Goal: Find specific page/section: Find specific page/section

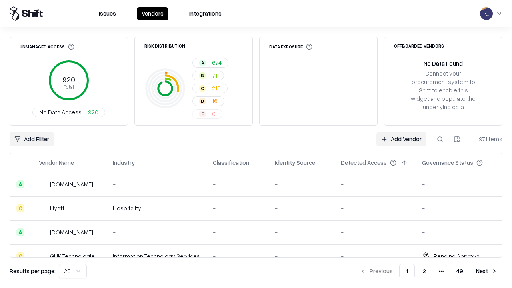
click at [256, 144] on div "Add Filter Add Vendor 971 items" at bounding box center [256, 139] width 493 height 14
click at [32, 139] on html "Issues Vendors Integrations Unmanaged Access 920 Total No Data Access 920 Risk …" at bounding box center [256, 144] width 512 height 288
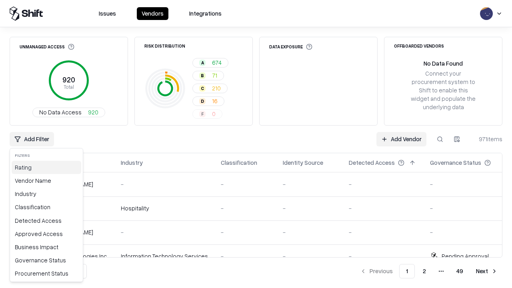
click at [46, 167] on div "Rating" at bounding box center [47, 167] width 70 height 13
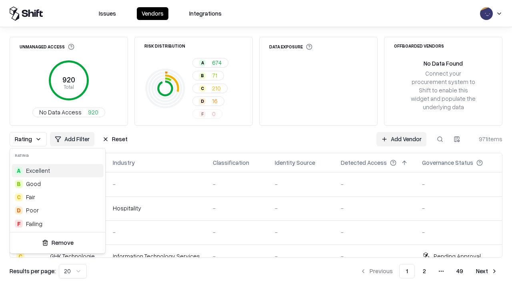
click at [256, 144] on html "Issues Vendors Integrations Unmanaged Access 920 Total No Data Access 920 Risk …" at bounding box center [256, 144] width 512 height 288
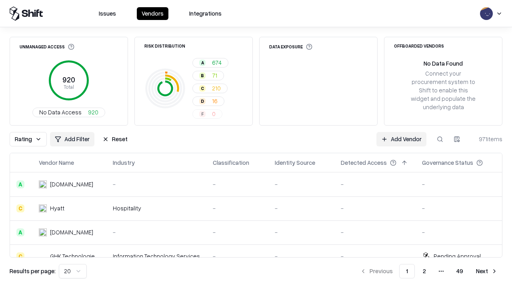
click at [115, 139] on button "Reset" at bounding box center [115, 139] width 35 height 14
click at [256, 144] on div "Add Filter Add Vendor 971 items" at bounding box center [256, 139] width 493 height 14
click at [32, 139] on html "Issues Vendors Integrations Unmanaged Access 920 Total No Data Access 920 Risk …" at bounding box center [256, 144] width 512 height 288
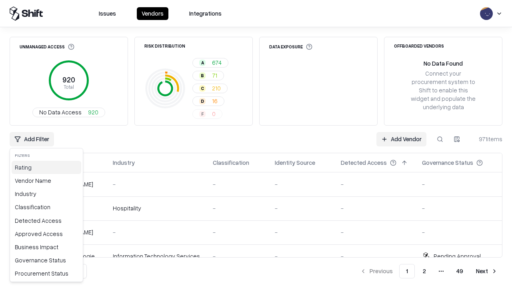
click at [46, 167] on div "Rating" at bounding box center [47, 167] width 70 height 13
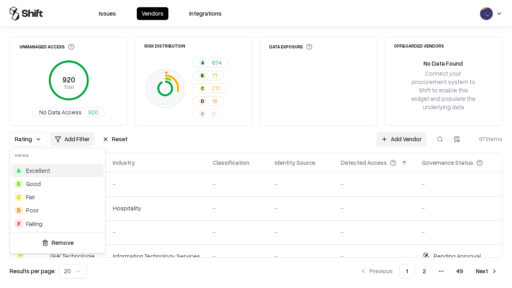
click at [57, 210] on div "D Poor" at bounding box center [58, 210] width 92 height 13
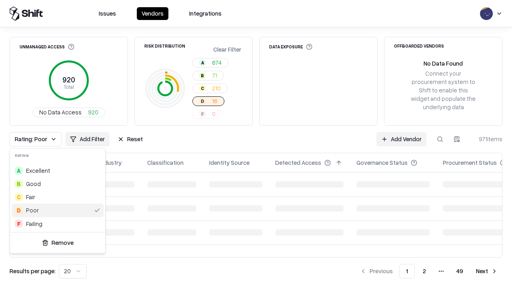
click at [256, 144] on html "Issues Vendors Integrations Unmanaged Access 920 Total No Data Access 920 Risk …" at bounding box center [256, 144] width 512 height 288
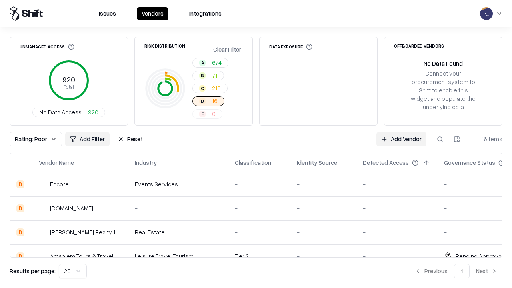
click at [256, 144] on div "Rating: Poor Add Filter Reset Add Vendor 16 items" at bounding box center [256, 139] width 493 height 14
click at [130, 139] on button "Reset" at bounding box center [130, 139] width 35 height 14
click at [256, 144] on div "Add Filter Add Vendor 16 items" at bounding box center [256, 139] width 493 height 14
click at [32, 139] on html "Issues Vendors Integrations Unmanaged Access 920 Total No Data Access 920 Risk …" at bounding box center [256, 144] width 512 height 288
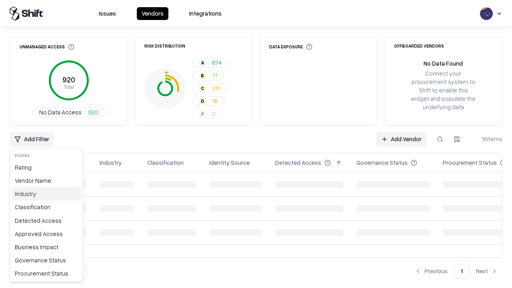
click at [46, 194] on div "Industry" at bounding box center [47, 193] width 70 height 13
